Goal: Browse casually

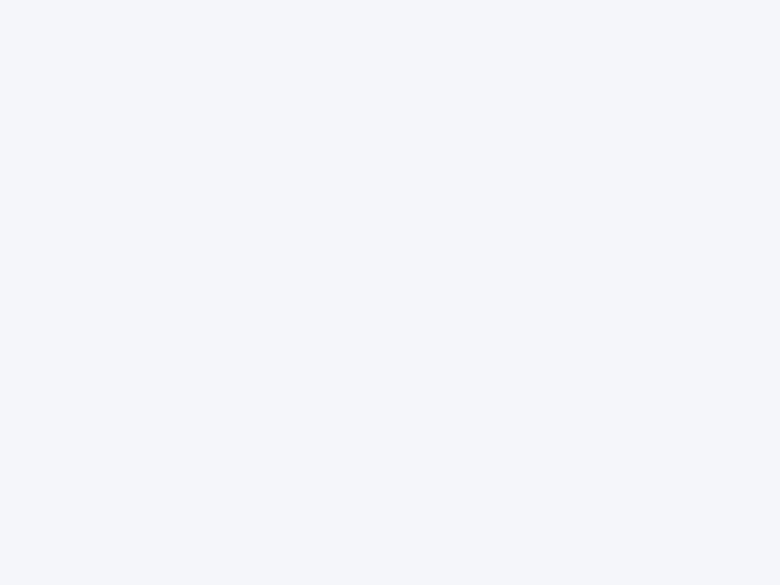
click at [390, 292] on div at bounding box center [390, 292] width 780 height 585
